Goal: Entertainment & Leisure: Consume media (video, audio)

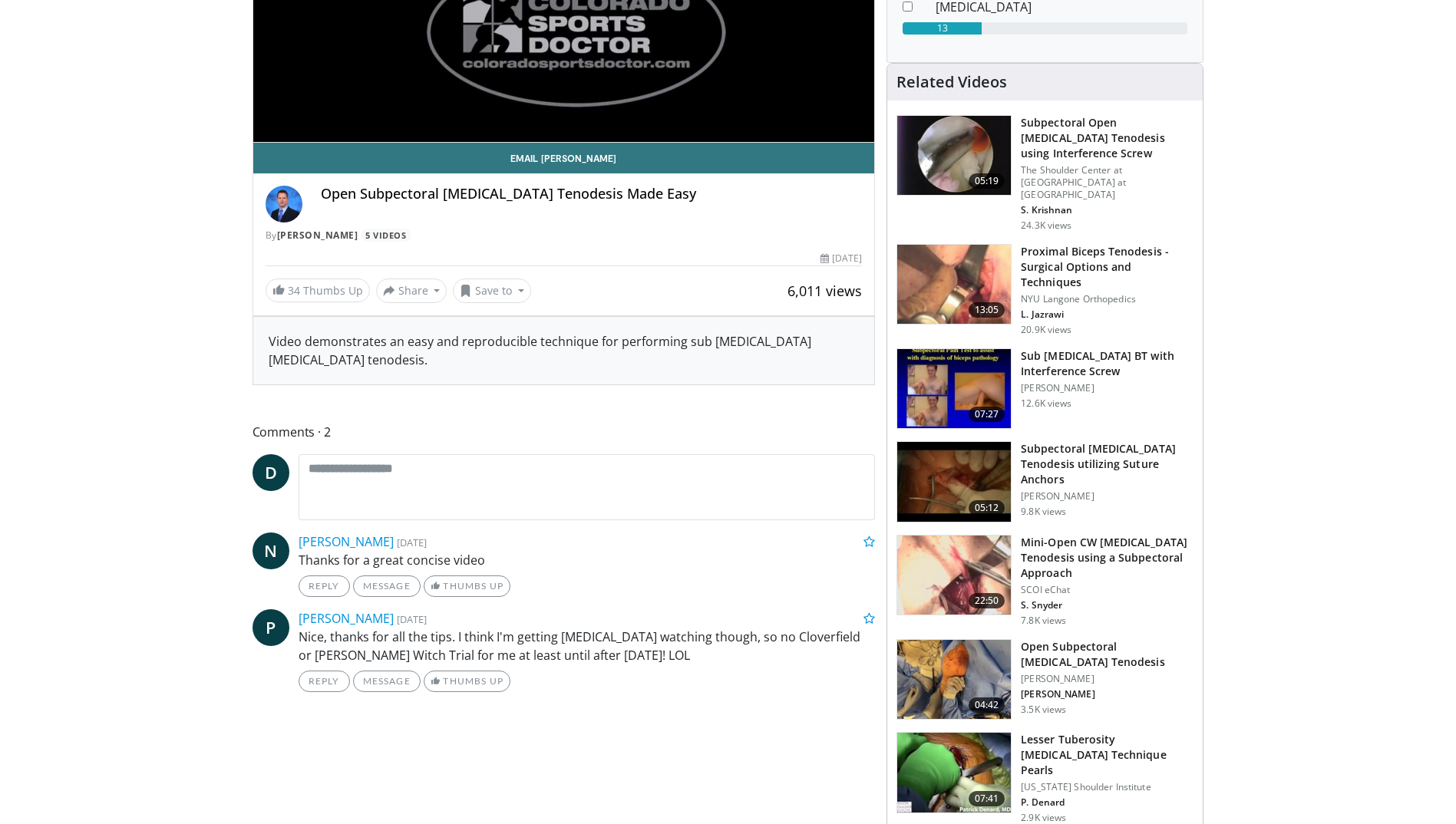
scroll to position [384, 0]
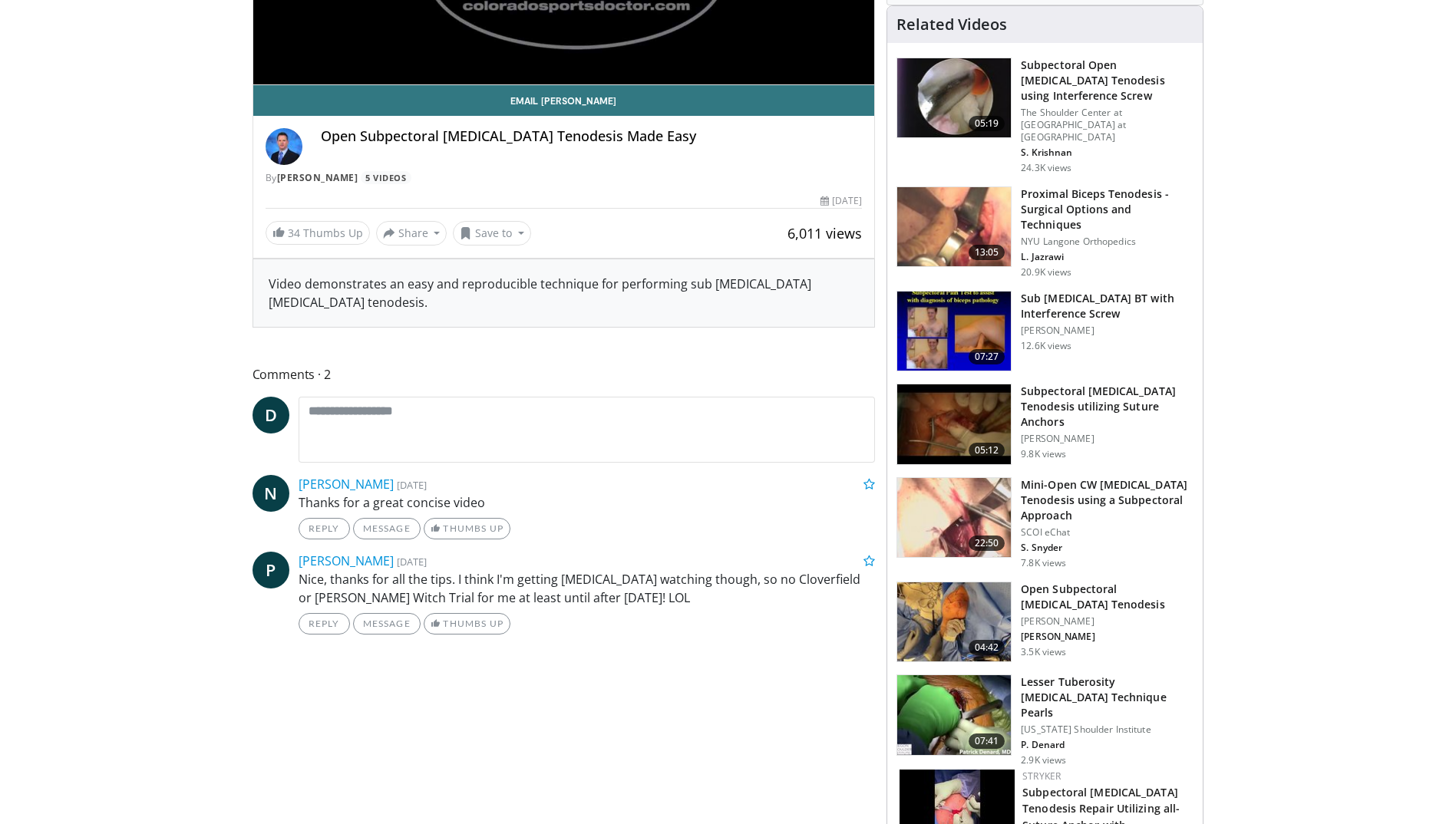
click at [931, 478] on img at bounding box center [955, 518] width 114 height 80
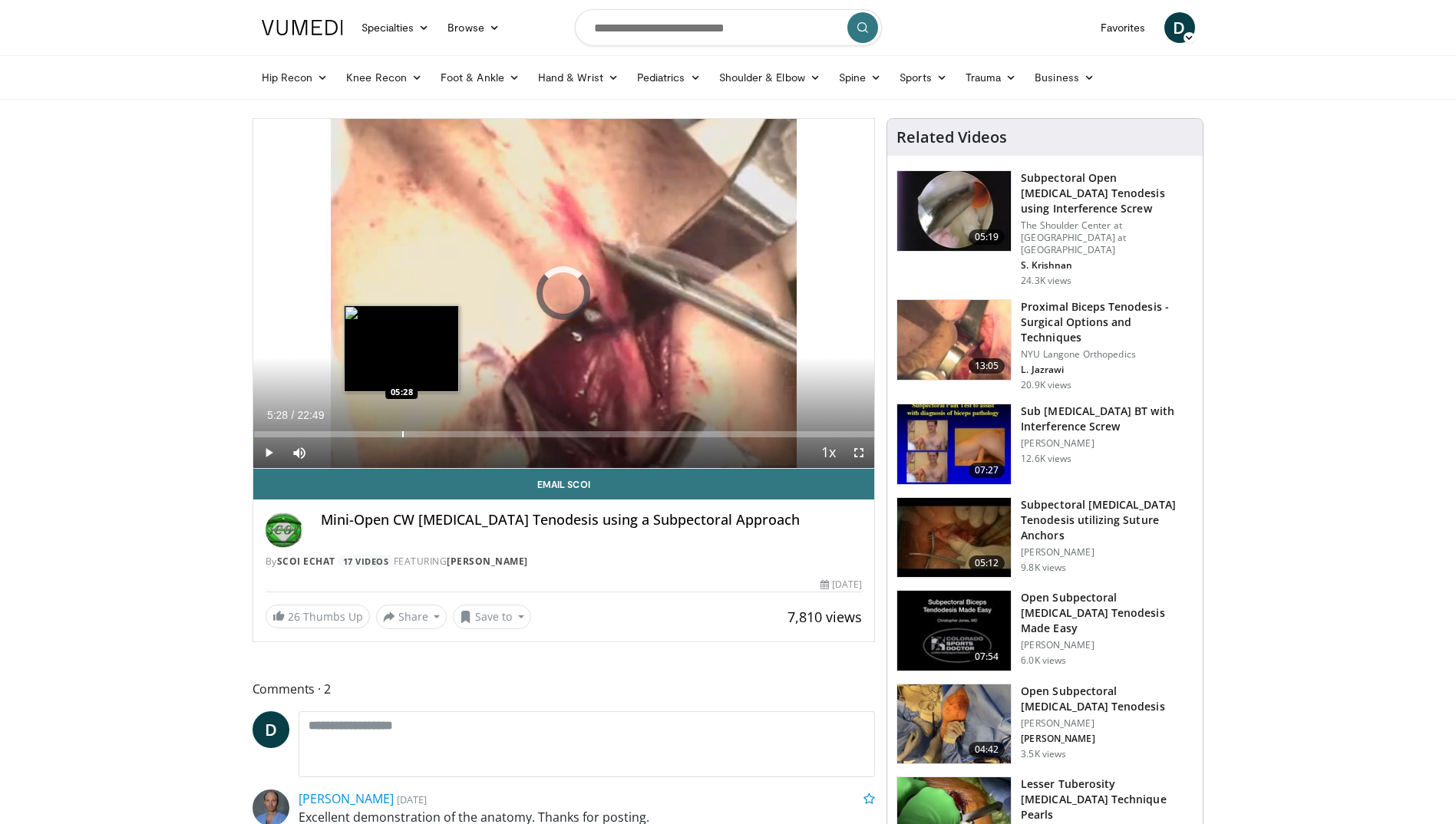
click at [402, 430] on div "Loaded : 0.00% 05:28 05:28" at bounding box center [564, 429] width 622 height 14
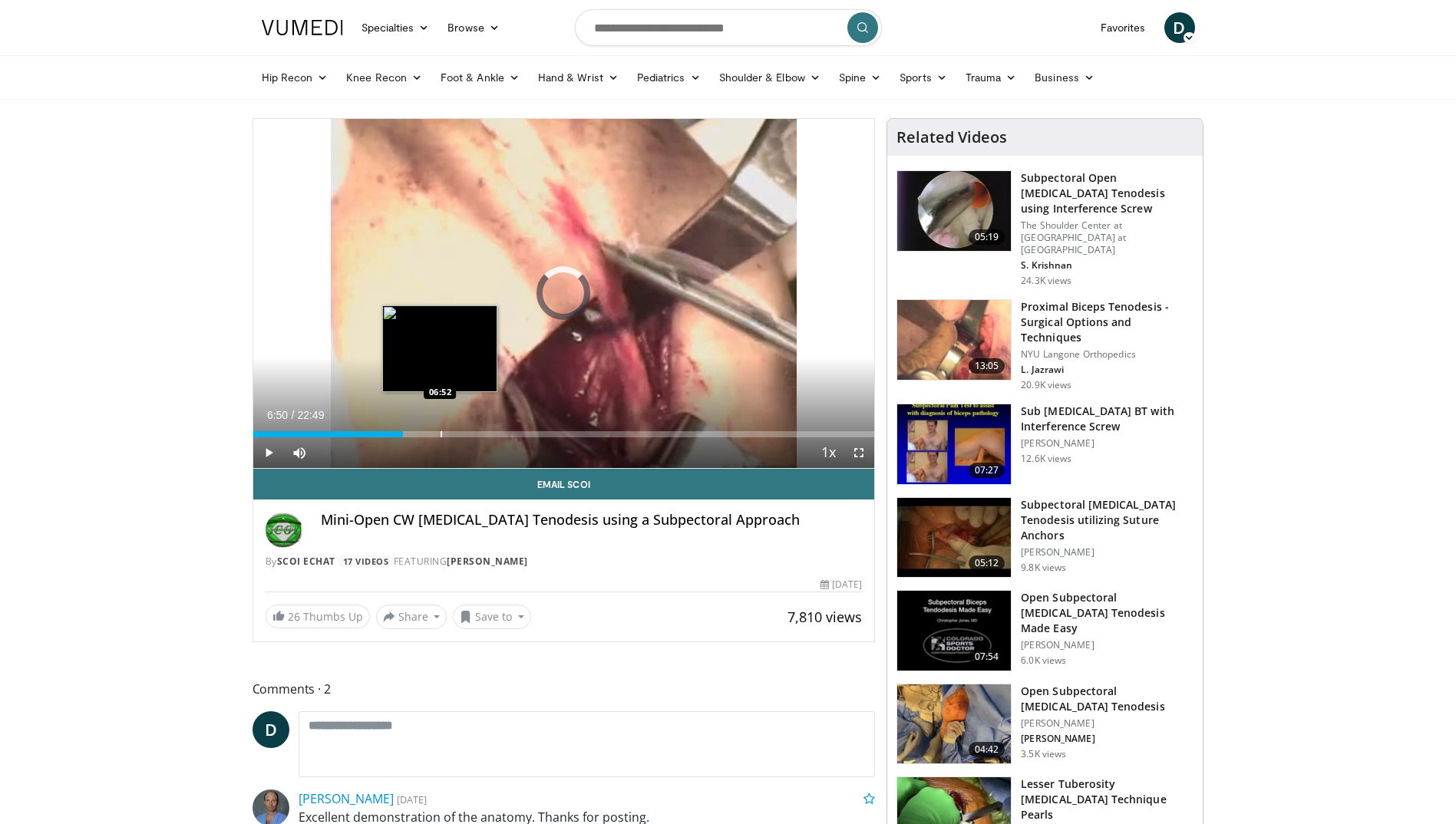
click at [441, 433] on div "Progress Bar" at bounding box center [442, 434] width 2 height 6
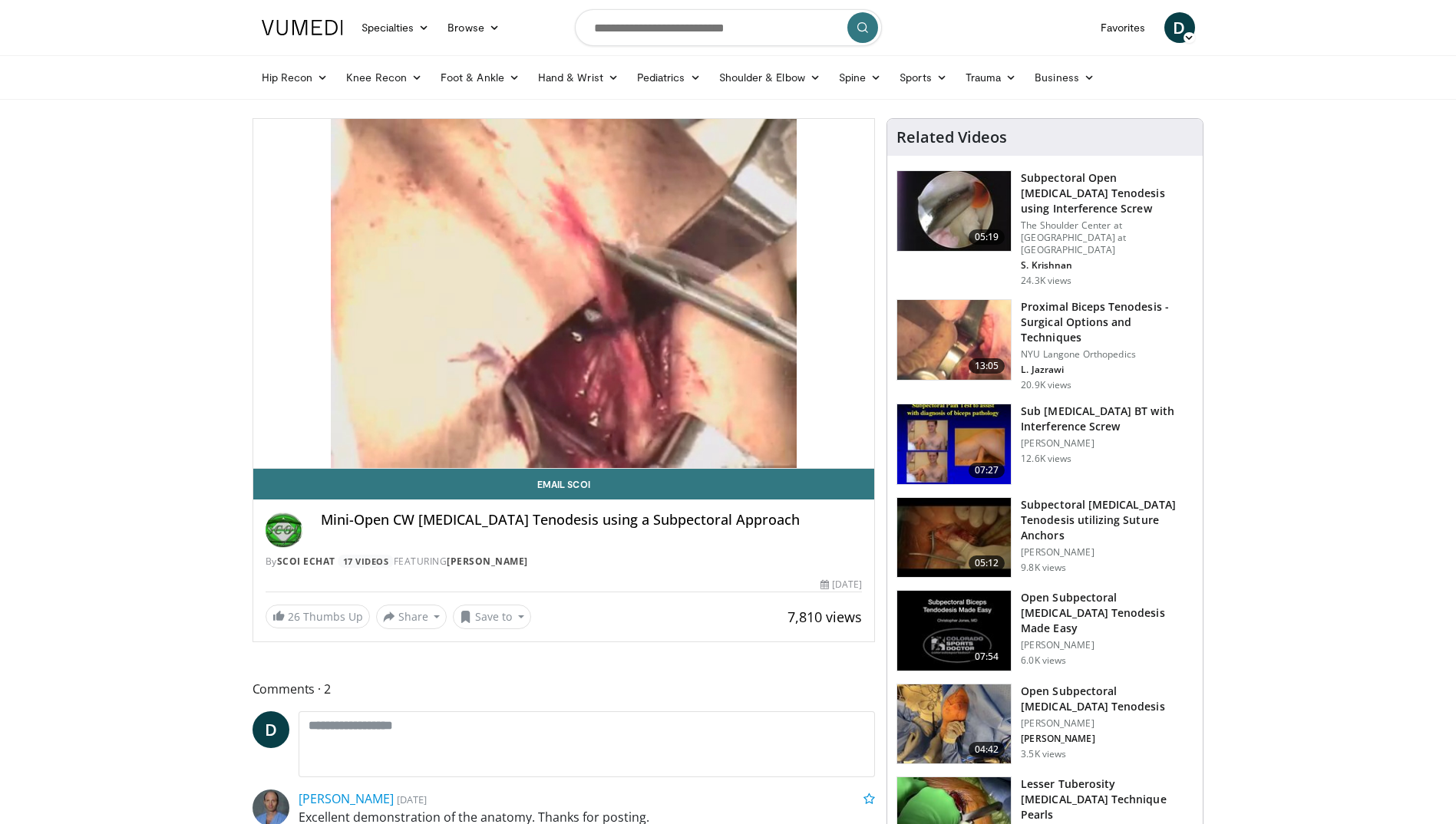
click at [478, 438] on div "10 seconds Tap to unmute" at bounding box center [564, 293] width 622 height 349
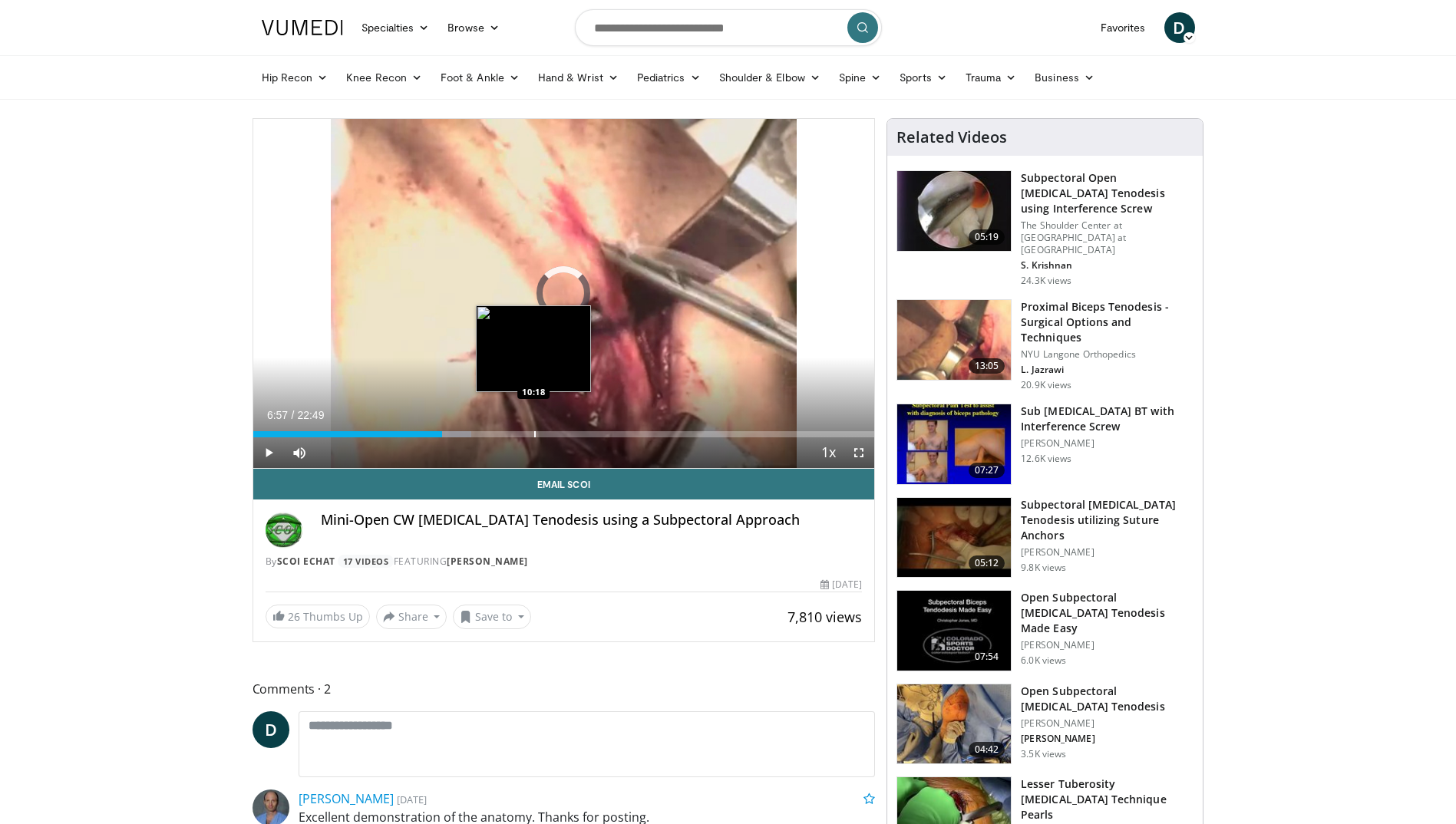
click at [535, 435] on div "Progress Bar" at bounding box center [536, 434] width 2 height 6
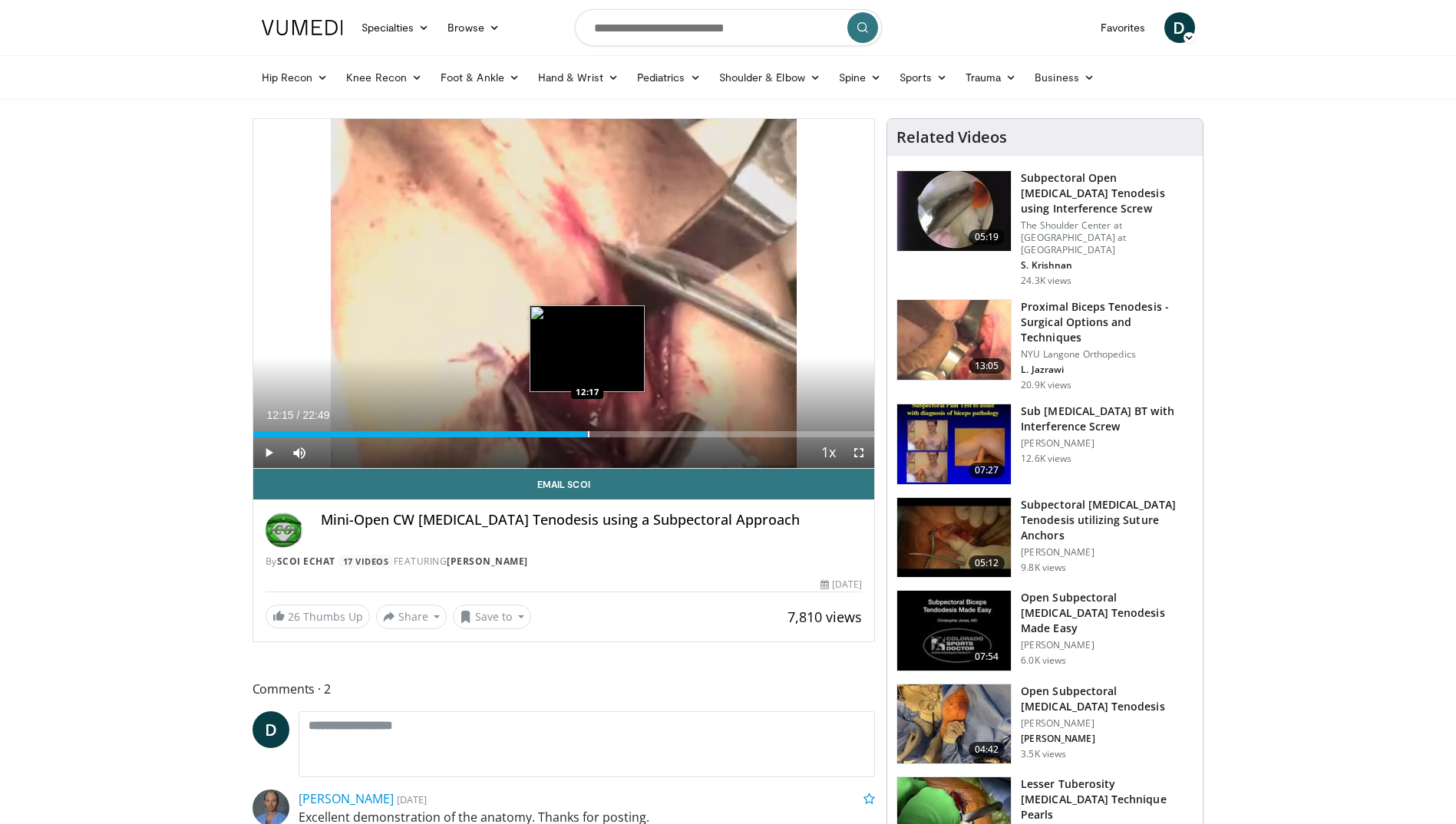
click at [588, 432] on div "Progress Bar" at bounding box center [589, 434] width 2 height 6
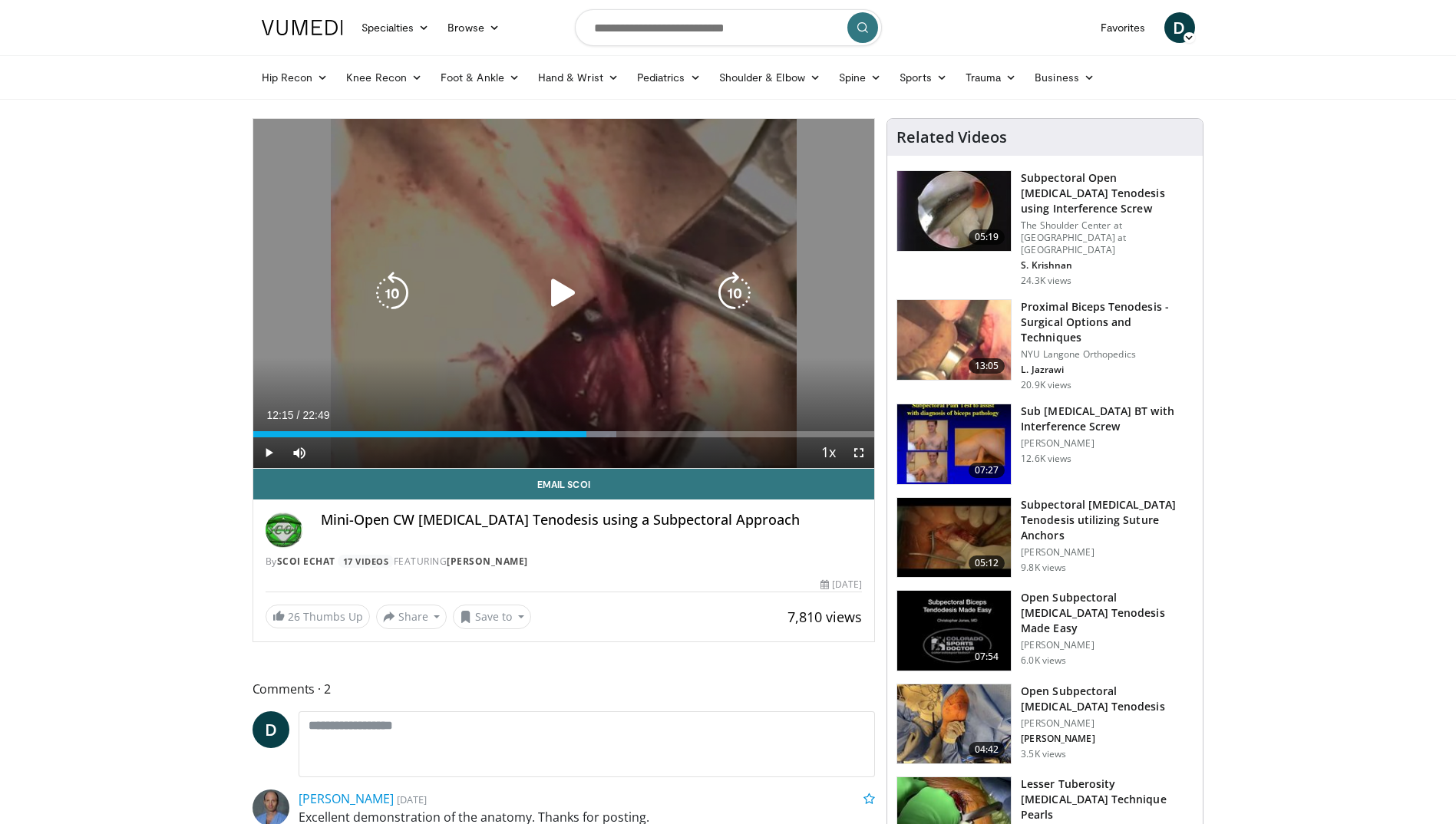
click at [562, 292] on icon "Video Player" at bounding box center [563, 292] width 43 height 43
click at [621, 348] on div "10 seconds Tap to unmute" at bounding box center [564, 293] width 622 height 349
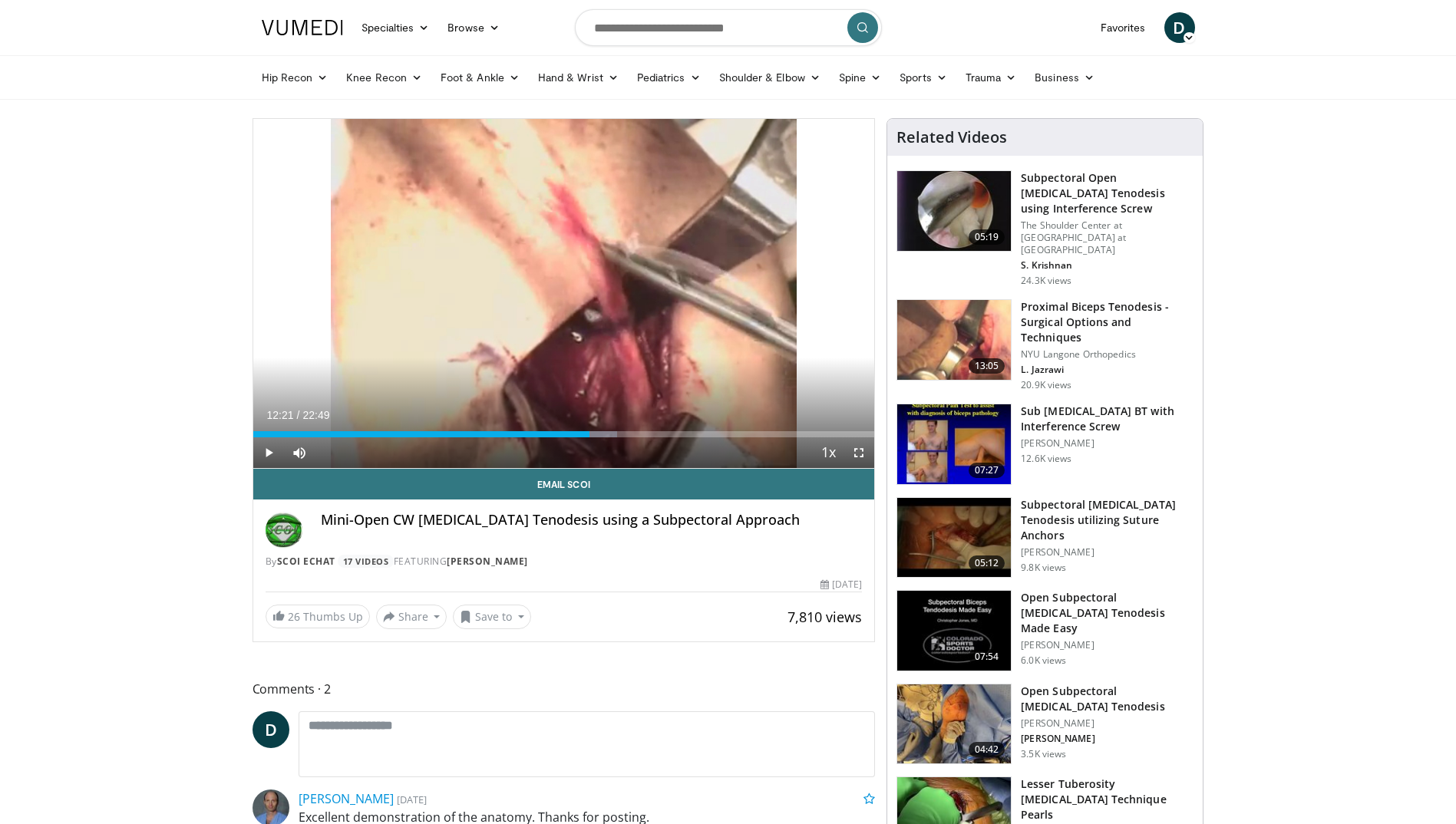
click at [964, 317] on img at bounding box center [955, 340] width 114 height 80
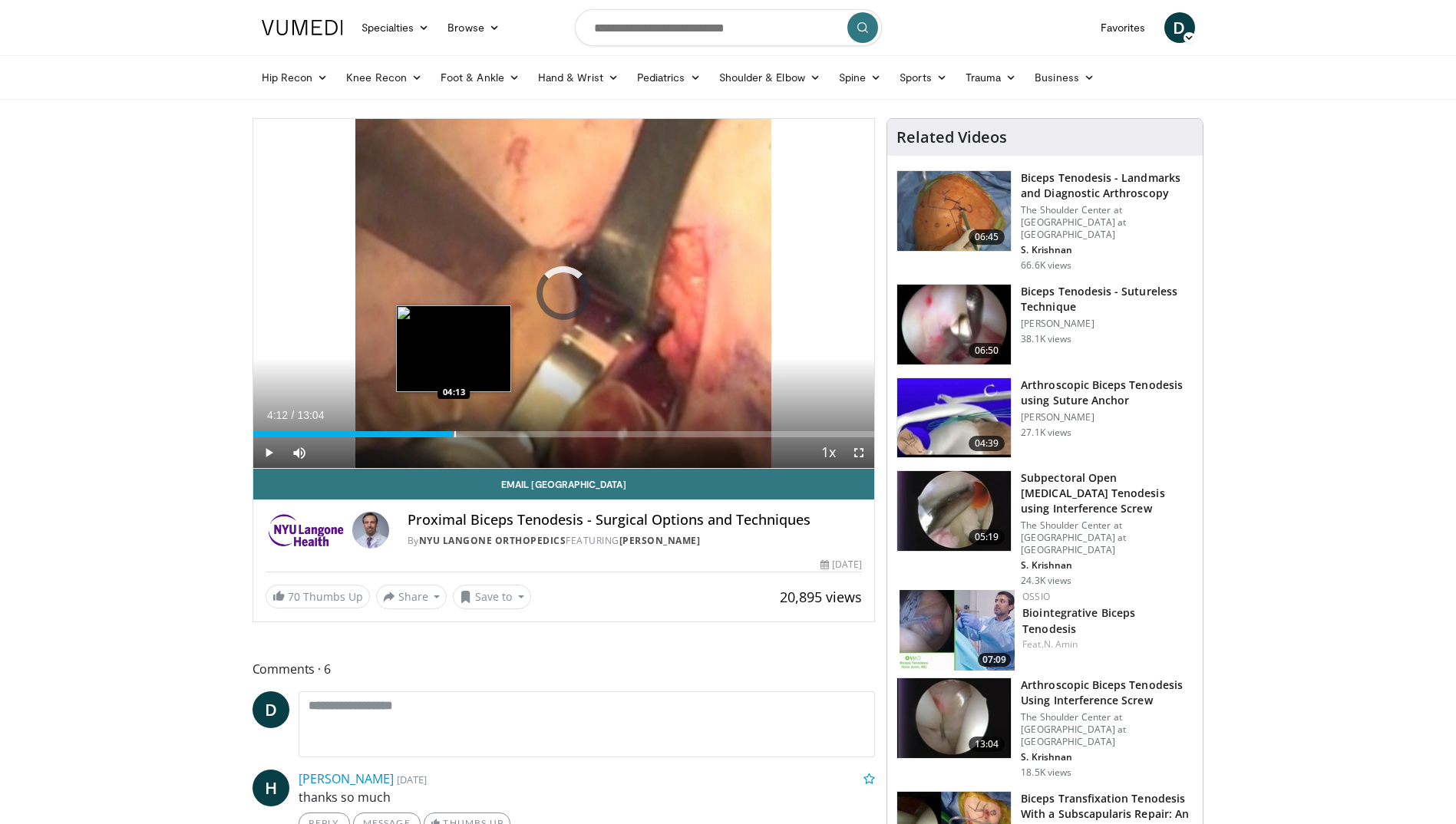
click at [455, 433] on div "Progress Bar" at bounding box center [456, 434] width 2 height 6
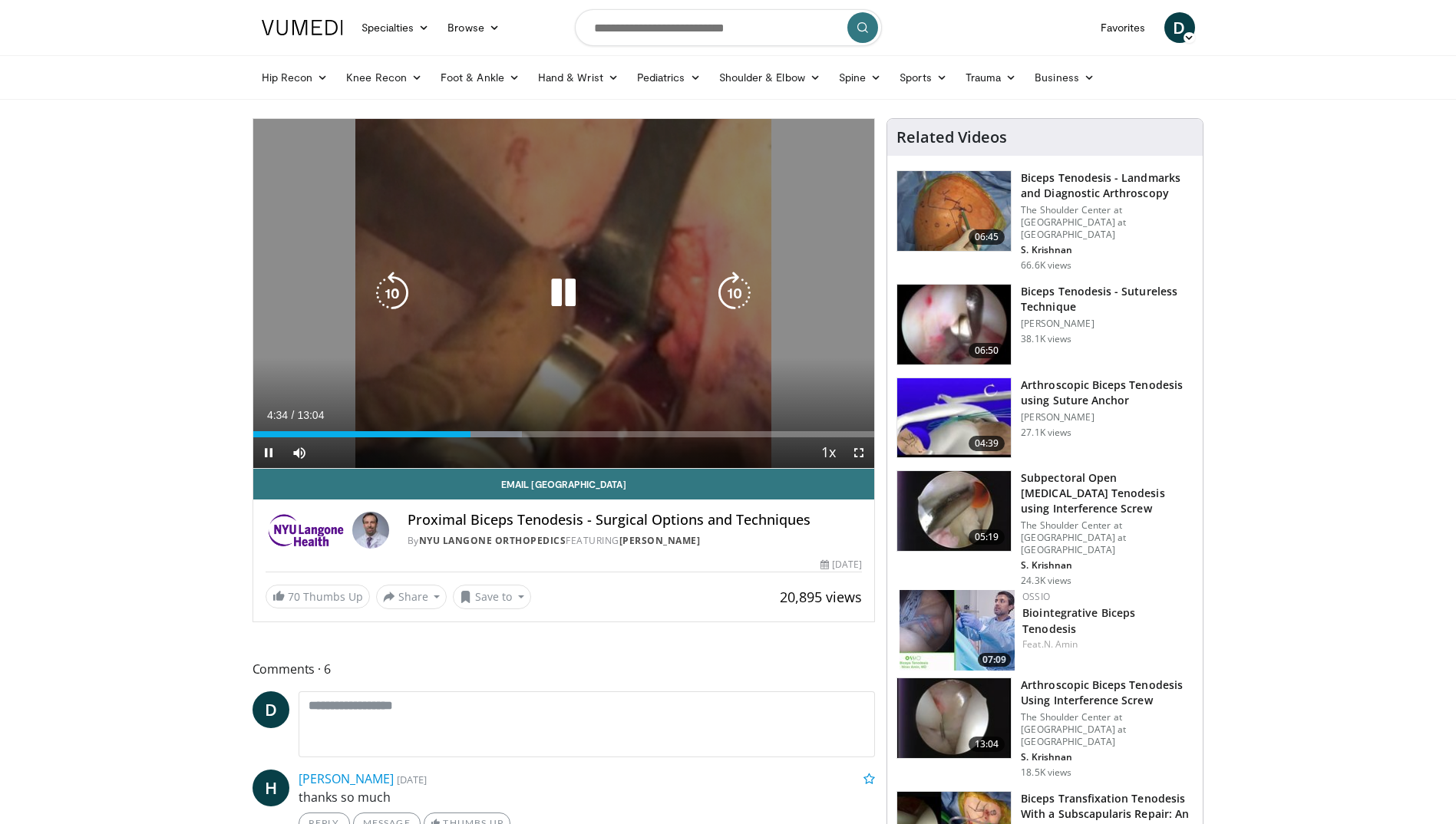
click at [678, 342] on div "10 seconds Tap to unmute" at bounding box center [564, 293] width 622 height 349
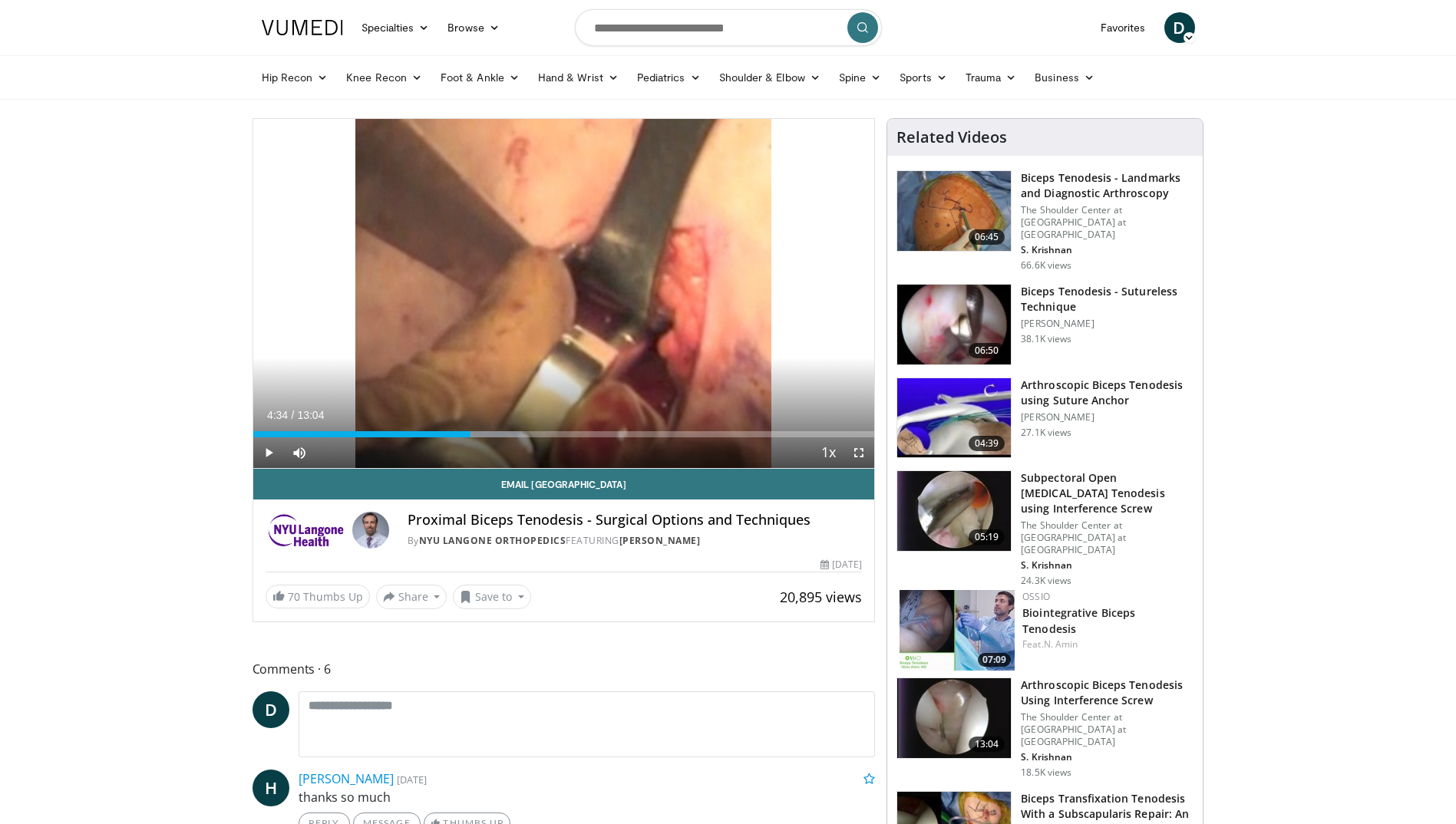
click at [1089, 185] on h3 "Biceps Tenodesis - Landmarks and Diagnostic Arthroscopy" at bounding box center [1107, 185] width 173 height 30
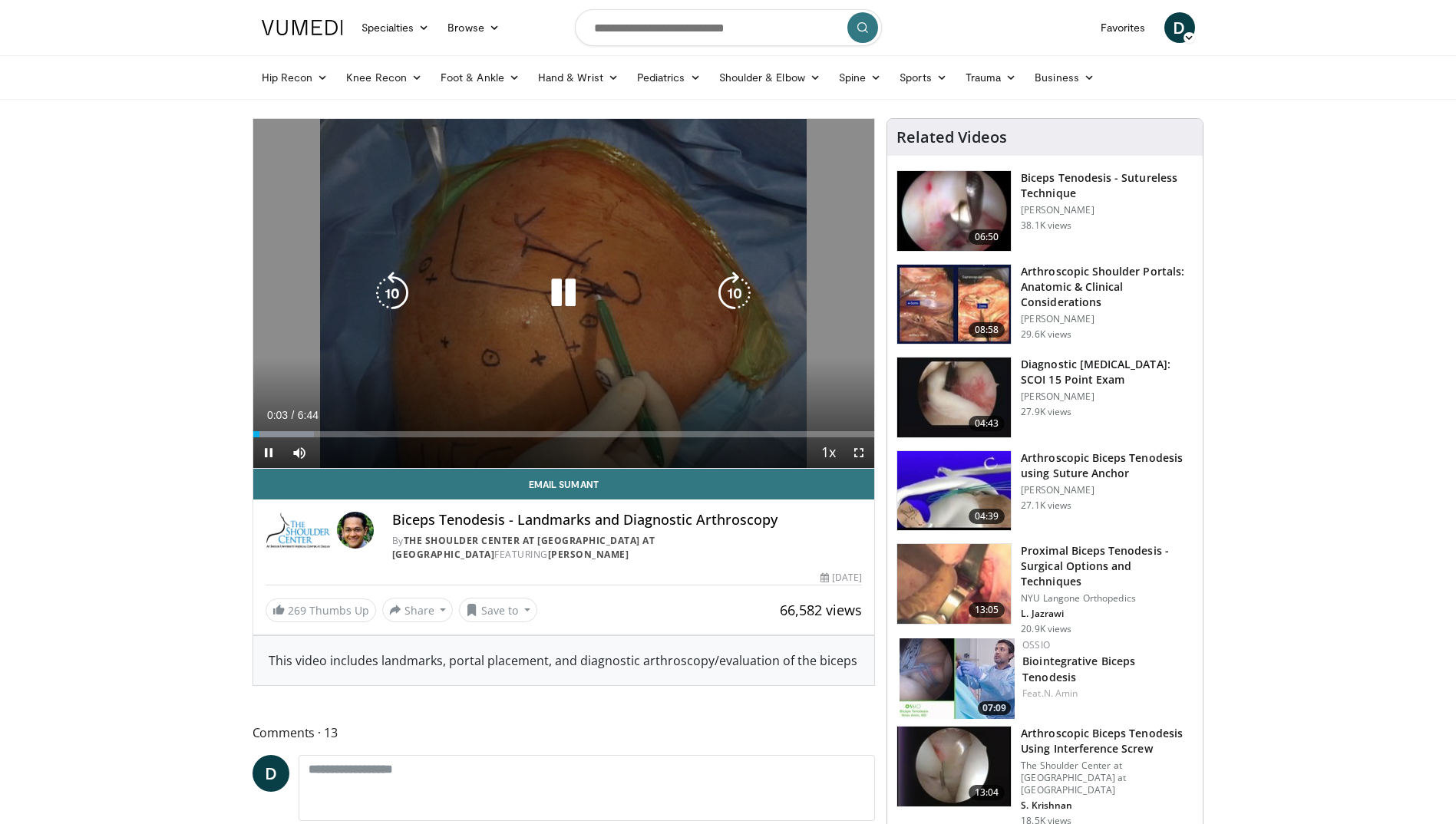
click at [690, 327] on div "10 seconds Tap to unmute" at bounding box center [564, 293] width 622 height 349
